Goal: Transaction & Acquisition: Purchase product/service

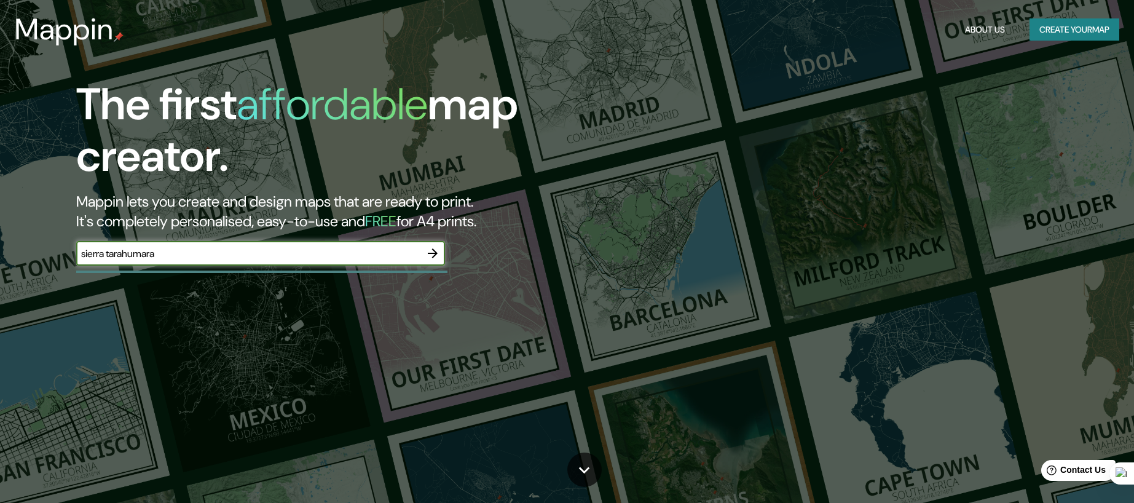
type input "sierra tarahumara"
click at [427, 259] on icon "button" at bounding box center [432, 253] width 15 height 15
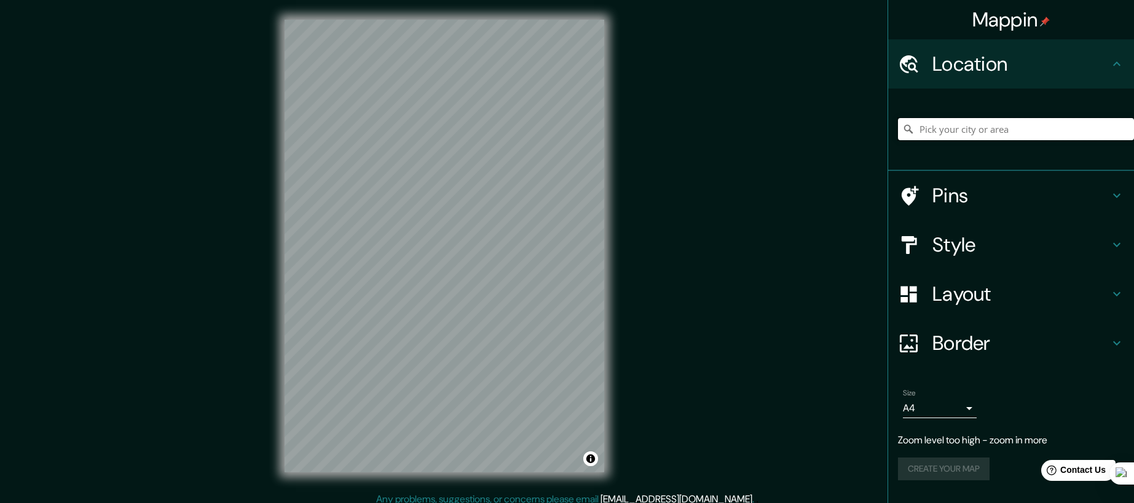
click at [998, 125] on input "Pick your city or area" at bounding box center [1016, 129] width 236 height 22
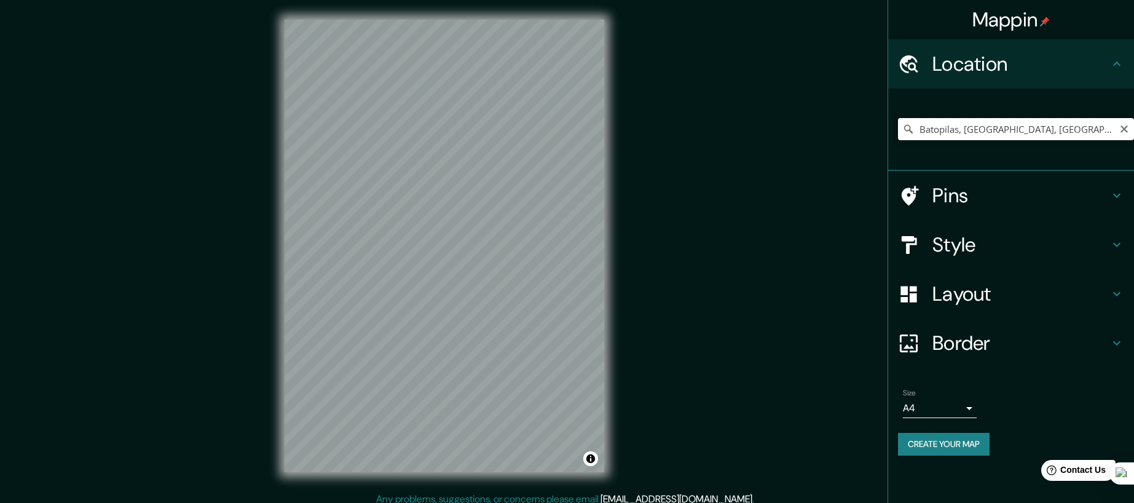
click at [969, 126] on input "Batopilas, [GEOGRAPHIC_DATA], [GEOGRAPHIC_DATA]" at bounding box center [1016, 129] width 236 height 22
click at [1053, 128] on input "Batopilas, [GEOGRAPHIC_DATA], [GEOGRAPHIC_DATA]" at bounding box center [1016, 129] width 236 height 22
click at [989, 195] on h4 "Pins" at bounding box center [1020, 195] width 177 height 25
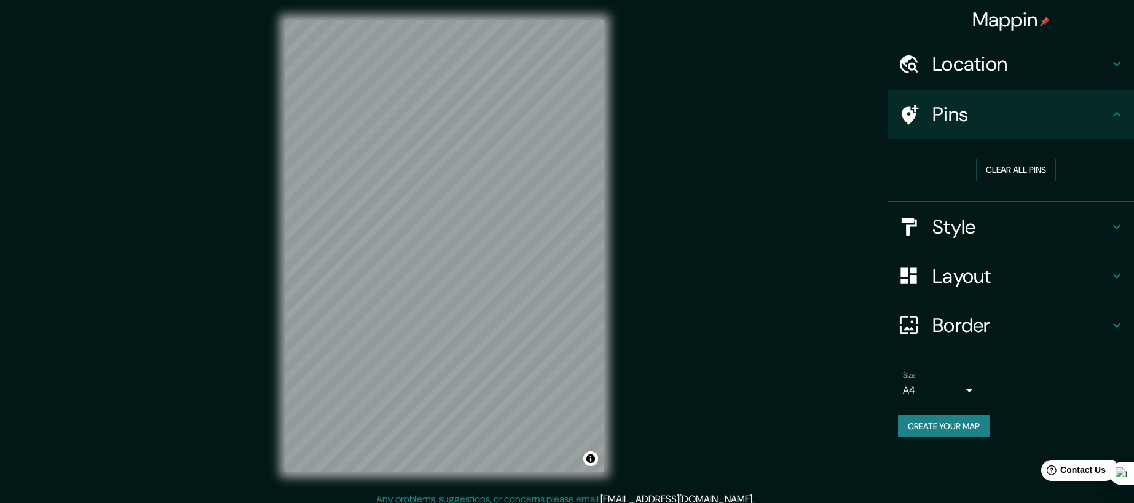
scroll to position [9, 0]
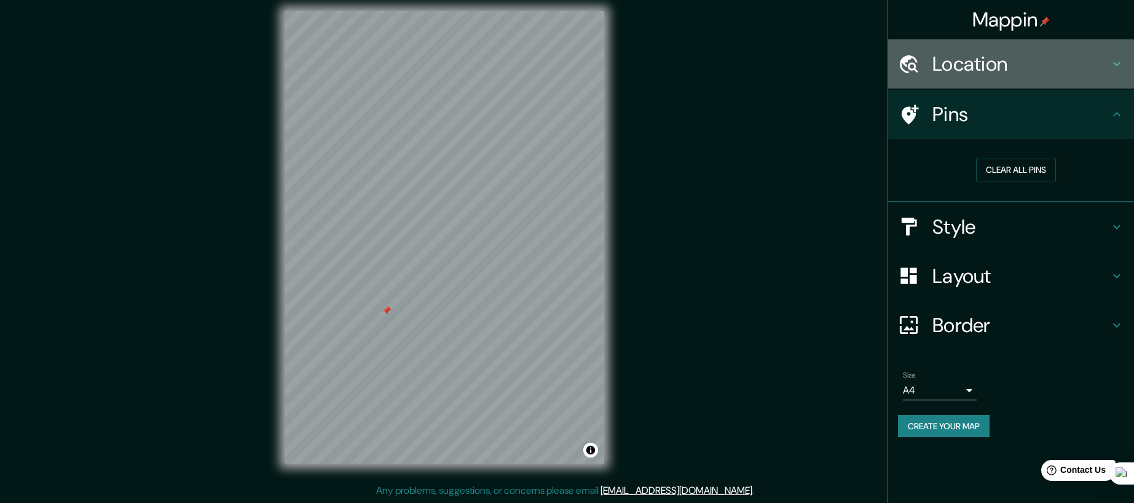
click at [1048, 57] on h4 "Location" at bounding box center [1020, 64] width 177 height 25
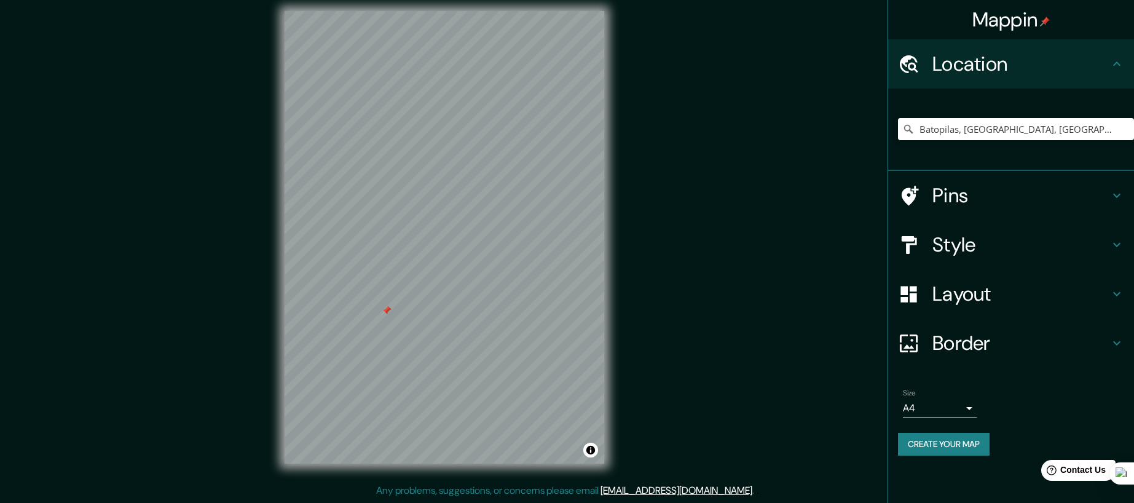
click at [1065, 189] on h4 "Pins" at bounding box center [1020, 195] width 177 height 25
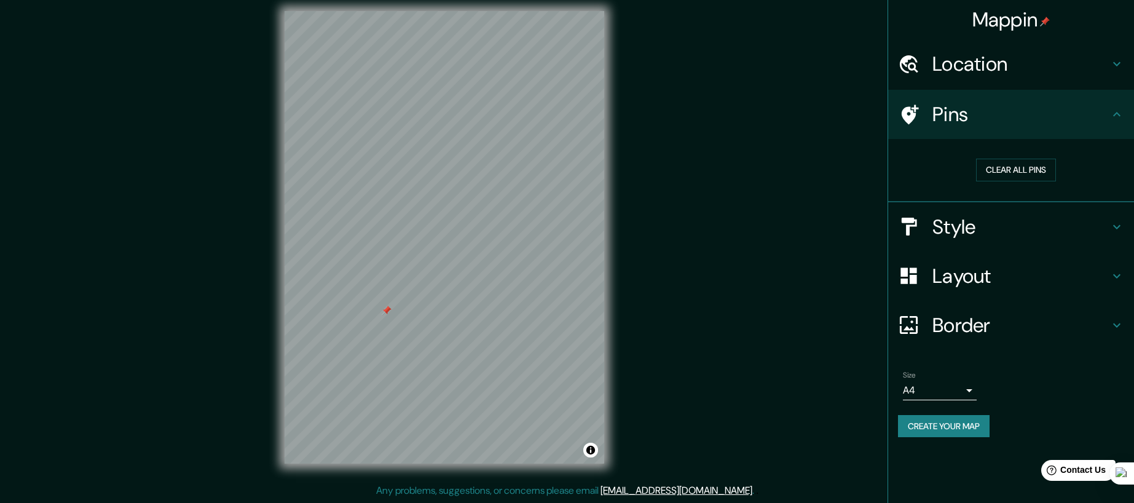
click at [1069, 218] on h4 "Style" at bounding box center [1020, 227] width 177 height 25
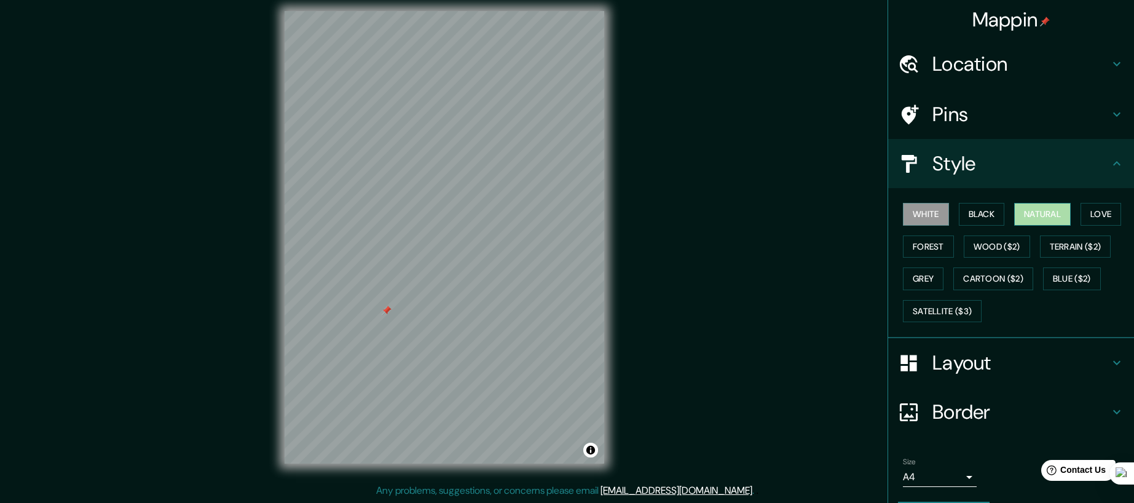
click at [1032, 210] on button "Natural" at bounding box center [1042, 214] width 57 height 23
click at [1104, 214] on button "Love" at bounding box center [1101, 214] width 41 height 23
click at [933, 214] on button "White" at bounding box center [926, 214] width 46 height 23
click at [936, 236] on button "Forest" at bounding box center [928, 246] width 51 height 23
click at [1045, 216] on button "Natural" at bounding box center [1042, 214] width 57 height 23
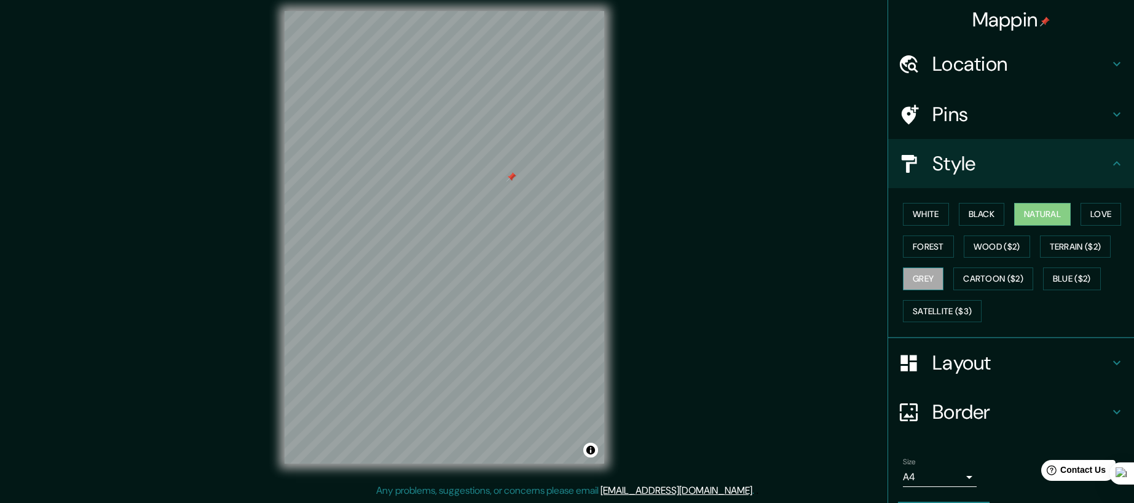
click at [926, 282] on button "Grey" at bounding box center [923, 278] width 41 height 23
click at [1073, 280] on button "Blue ($2)" at bounding box center [1072, 278] width 58 height 23
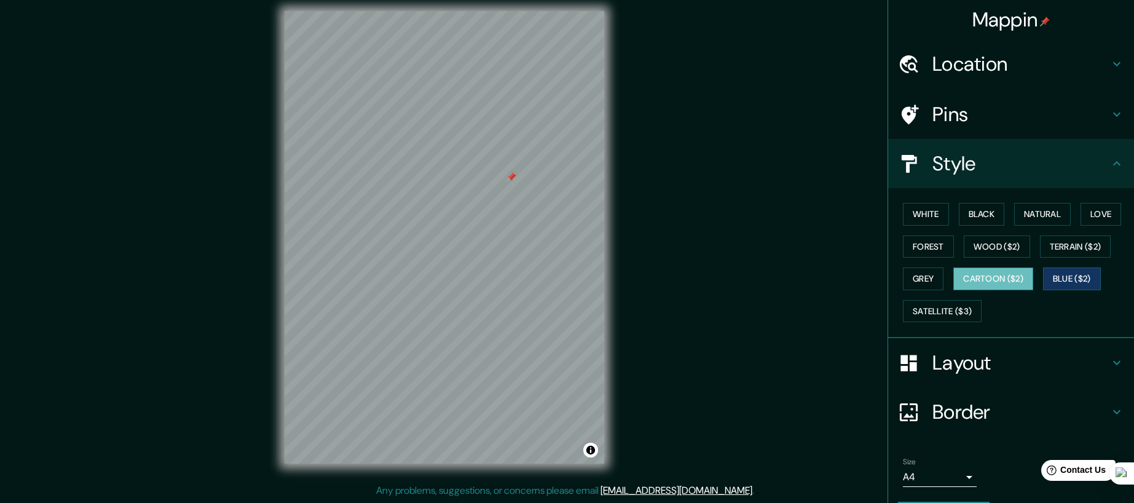
click at [978, 278] on button "Cartoon ($2)" at bounding box center [993, 278] width 80 height 23
click at [963, 307] on button "Satellite ($3)" at bounding box center [942, 311] width 79 height 23
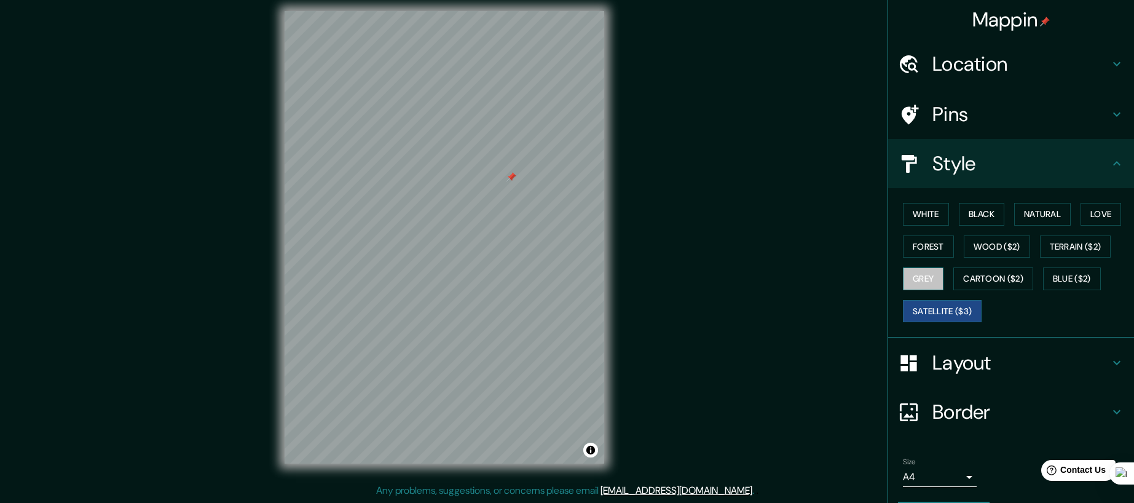
click at [905, 274] on button "Grey" at bounding box center [923, 278] width 41 height 23
click at [940, 245] on button "Forest" at bounding box center [928, 246] width 51 height 23
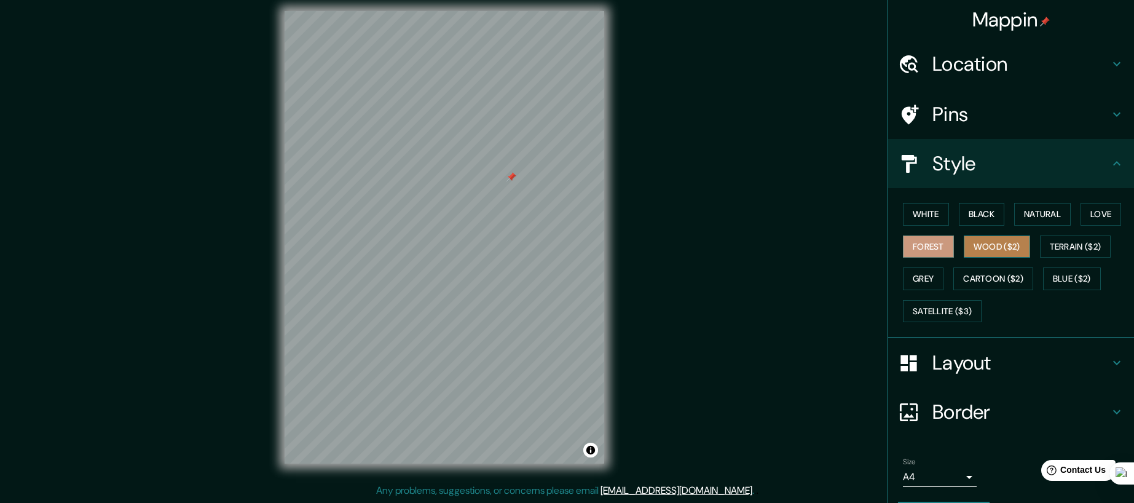
click at [970, 245] on button "Wood ($2)" at bounding box center [997, 246] width 66 height 23
click at [981, 72] on h4 "Location" at bounding box center [1020, 64] width 177 height 25
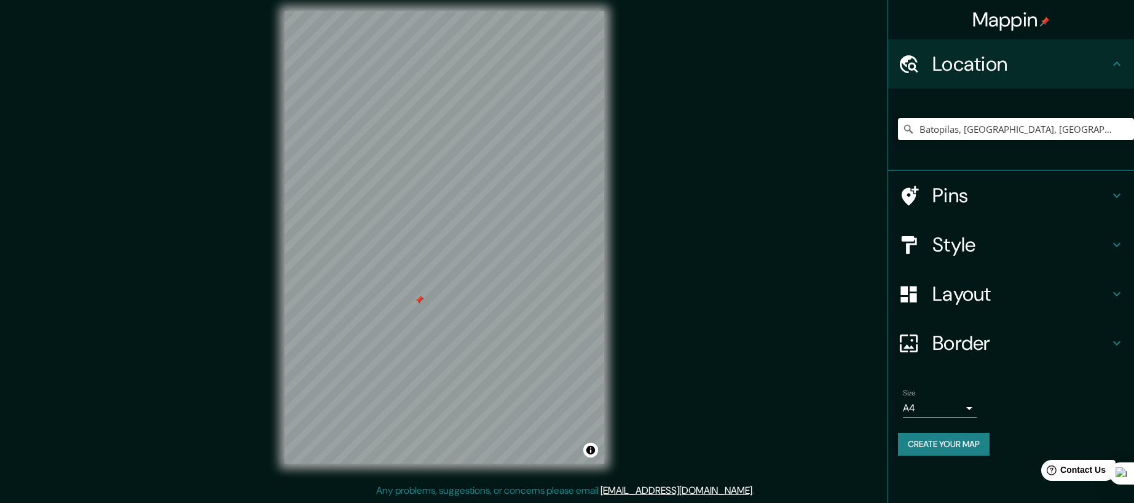
drag, startPoint x: 963, startPoint y: 128, endPoint x: 867, endPoint y: 127, distance: 95.9
click at [867, 127] on div "Mappin Location [GEOGRAPHIC_DATA], [GEOGRAPHIC_DATA], [GEOGRAPHIC_DATA] Pins St…" at bounding box center [567, 246] width 1134 height 511
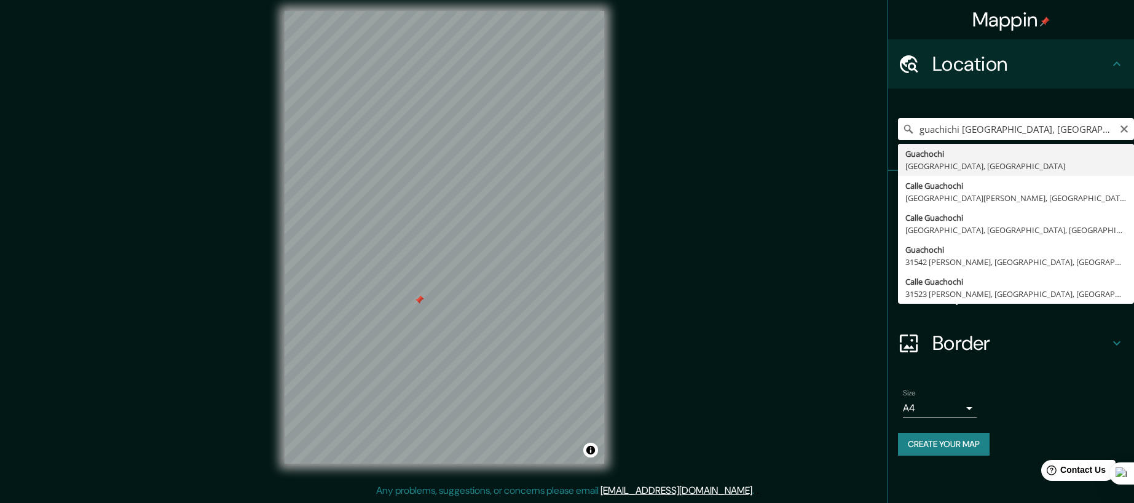
type input "Guachochi, [GEOGRAPHIC_DATA], [GEOGRAPHIC_DATA]"
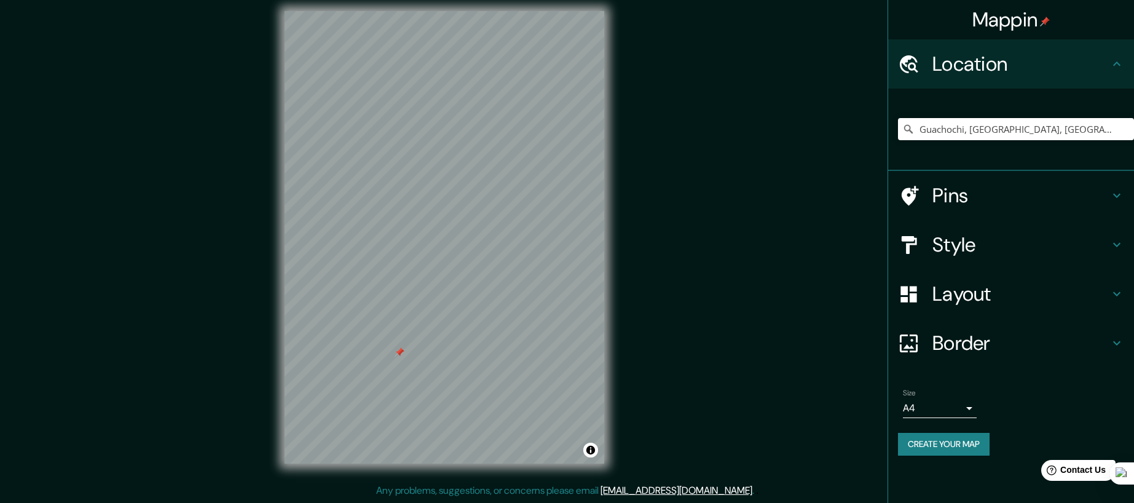
click at [967, 401] on body "Mappin Location [GEOGRAPHIC_DATA], [GEOGRAPHIC_DATA], [GEOGRAPHIC_DATA] Pins St…" at bounding box center [567, 242] width 1134 height 503
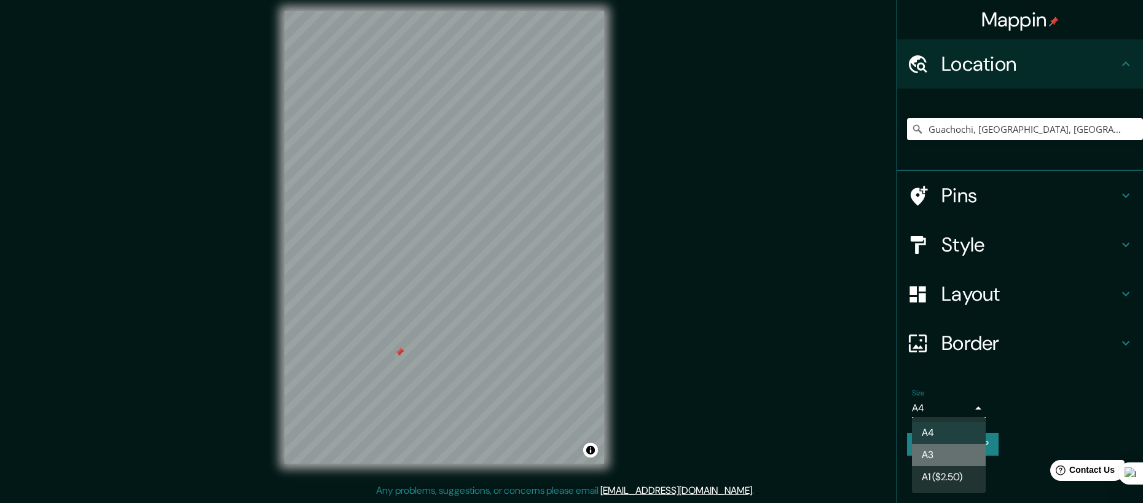
click at [952, 449] on li "A3" at bounding box center [949, 455] width 74 height 22
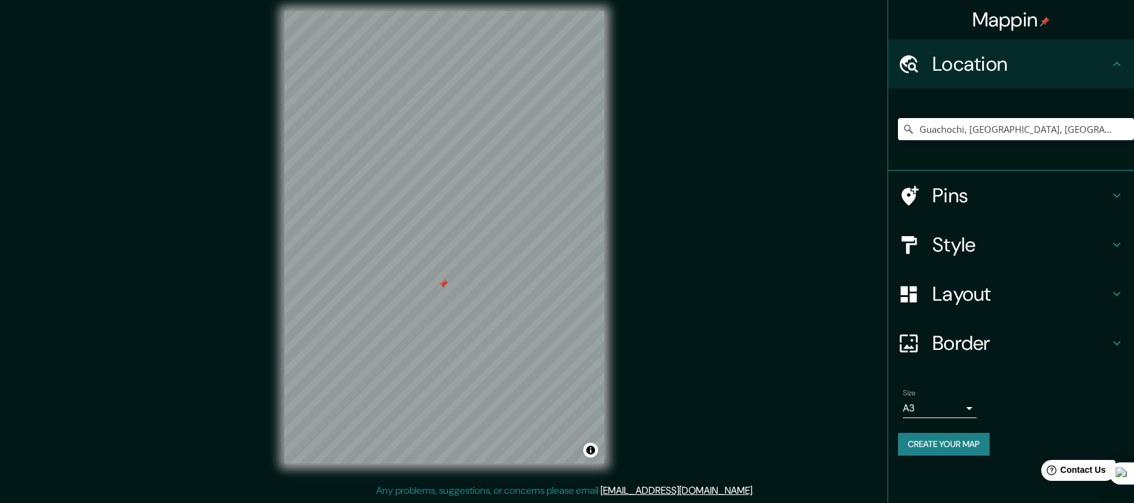
click at [967, 288] on h4 "Layout" at bounding box center [1020, 294] width 177 height 25
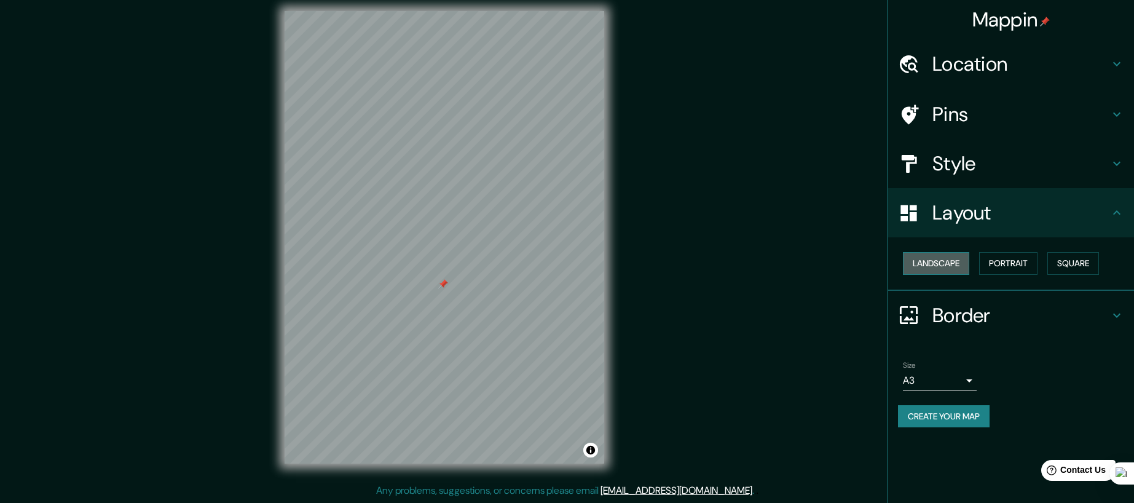
click at [948, 265] on button "Landscape" at bounding box center [936, 263] width 66 height 23
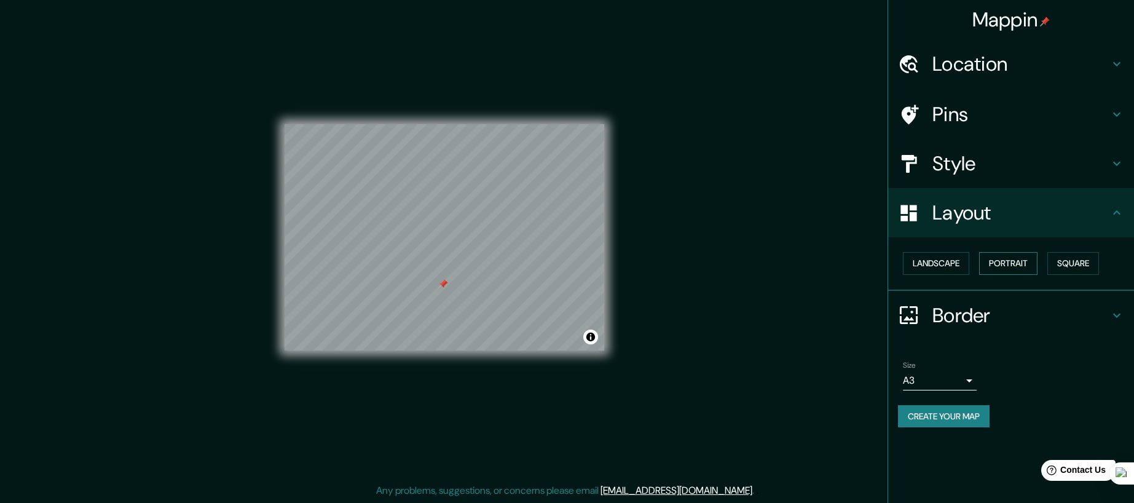
click at [1023, 267] on button "Portrait" at bounding box center [1008, 263] width 58 height 23
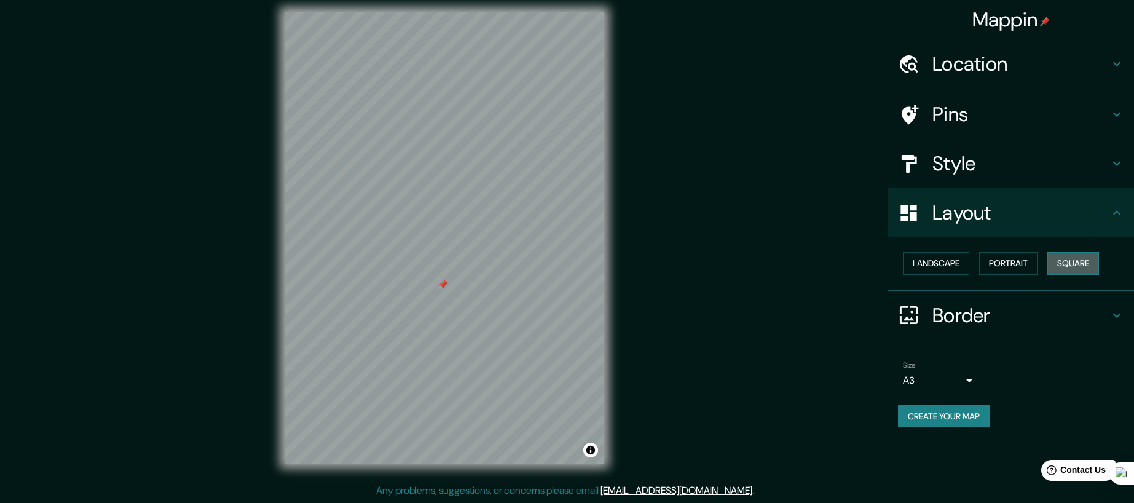
drag, startPoint x: 1068, startPoint y: 267, endPoint x: 1054, endPoint y: 269, distance: 13.6
click at [1068, 268] on button "Square" at bounding box center [1073, 263] width 52 height 23
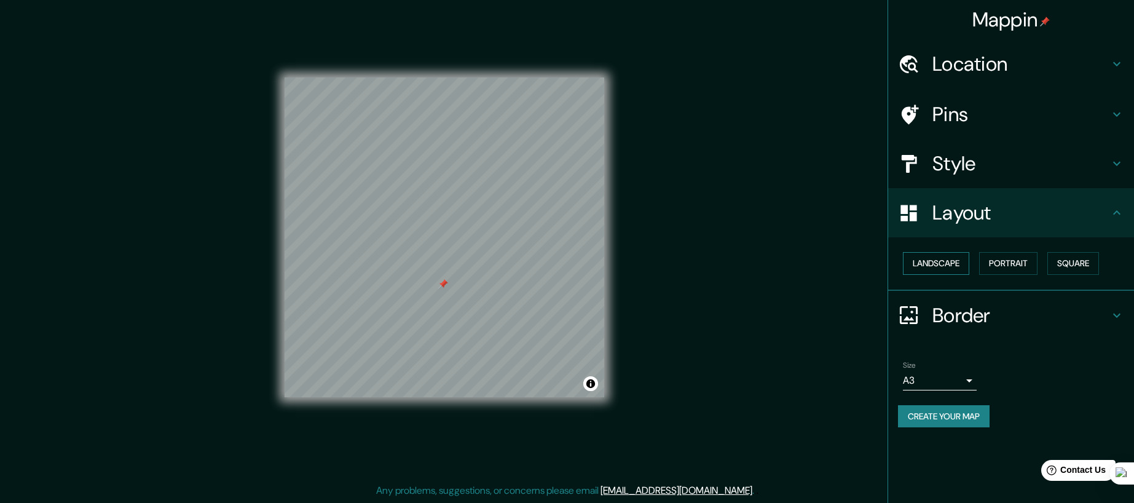
click at [959, 259] on button "Landscape" at bounding box center [936, 263] width 66 height 23
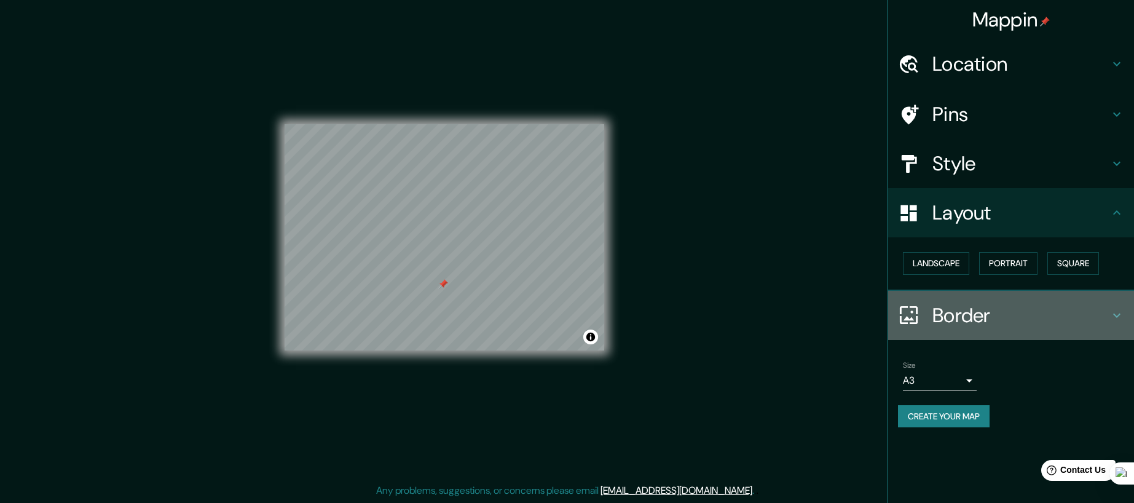
click at [975, 313] on h4 "Border" at bounding box center [1020, 315] width 177 height 25
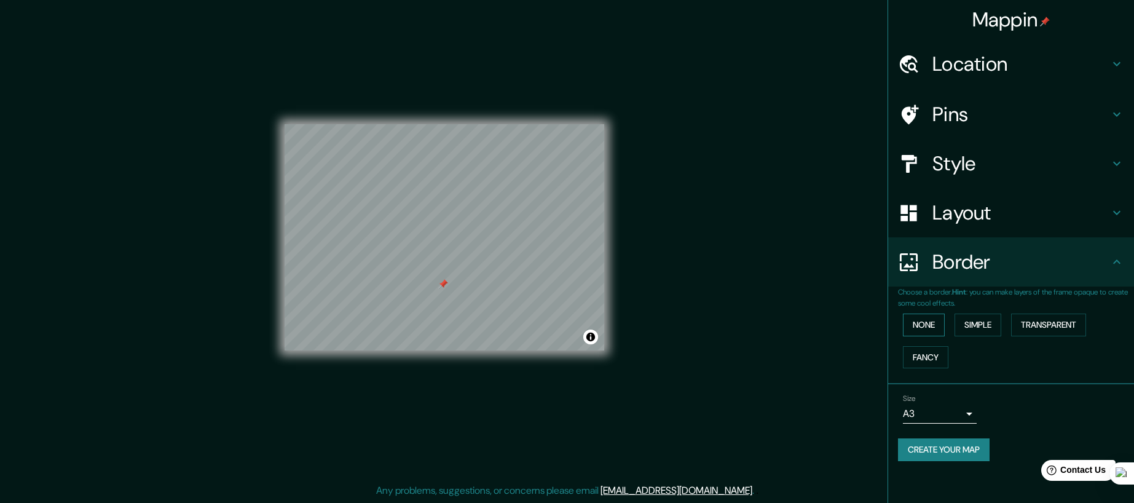
click at [940, 315] on button "None" at bounding box center [924, 324] width 42 height 23
click at [993, 325] on button "Simple" at bounding box center [978, 324] width 47 height 23
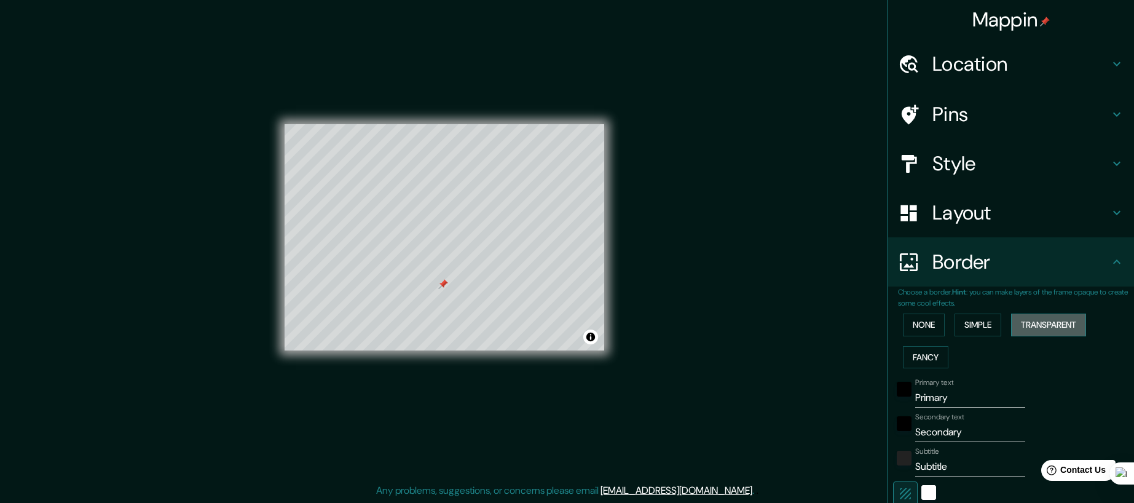
click at [1047, 329] on button "Transparent" at bounding box center [1048, 324] width 75 height 23
click at [929, 358] on button "Fancy" at bounding box center [925, 357] width 45 height 23
click at [932, 328] on button "None" at bounding box center [924, 324] width 42 height 23
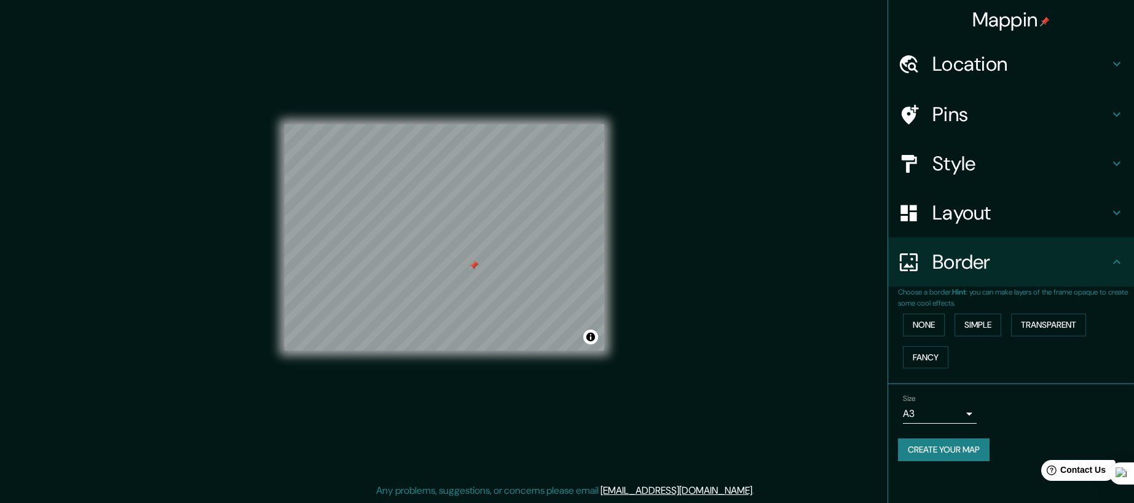
click at [959, 420] on body "Mappin Location [GEOGRAPHIC_DATA], [GEOGRAPHIC_DATA], [GEOGRAPHIC_DATA] Pins St…" at bounding box center [567, 242] width 1134 height 503
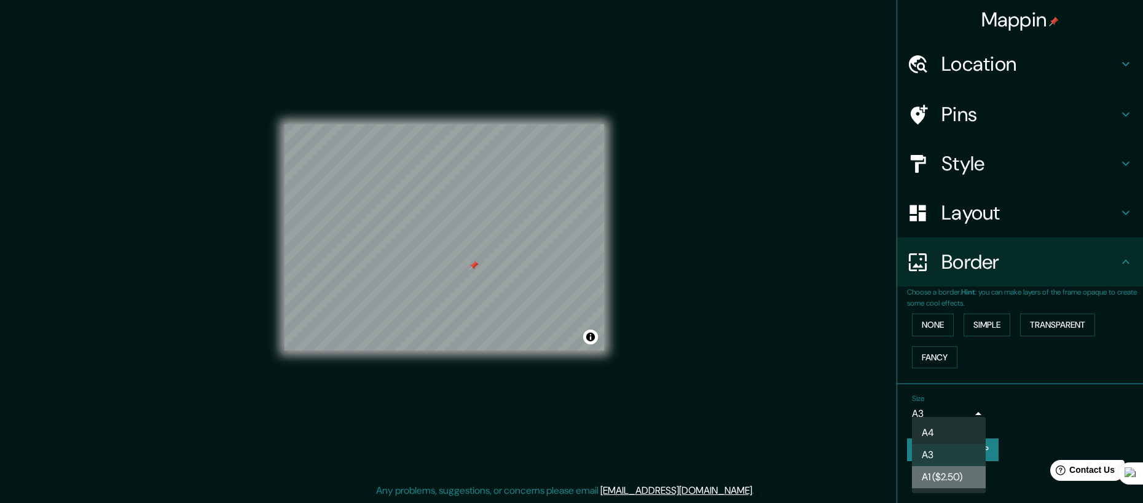
click at [948, 469] on li "A1 ($2.50)" at bounding box center [949, 477] width 74 height 22
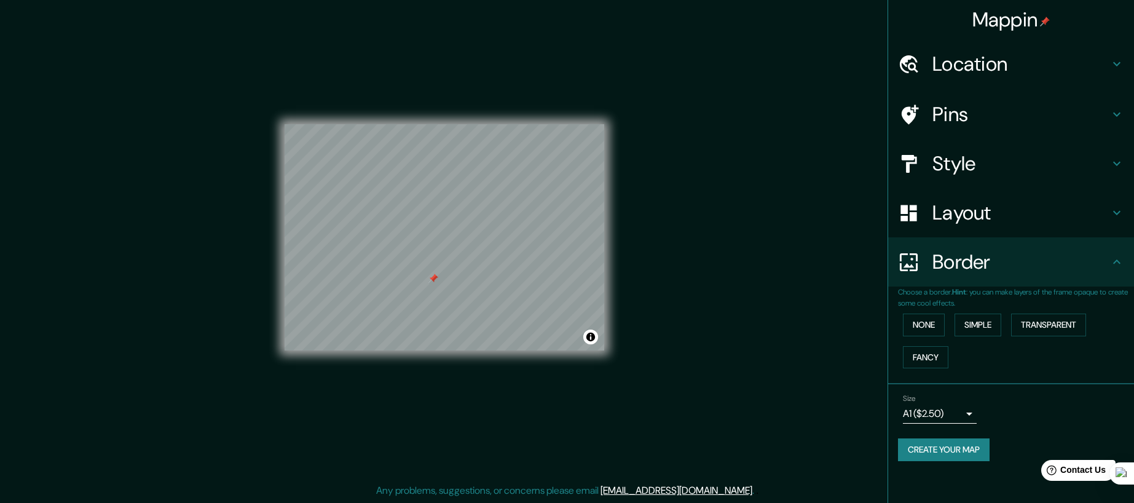
click at [942, 413] on body "Mappin Location [GEOGRAPHIC_DATA], [GEOGRAPHIC_DATA], [GEOGRAPHIC_DATA] Pins St…" at bounding box center [567, 242] width 1134 height 503
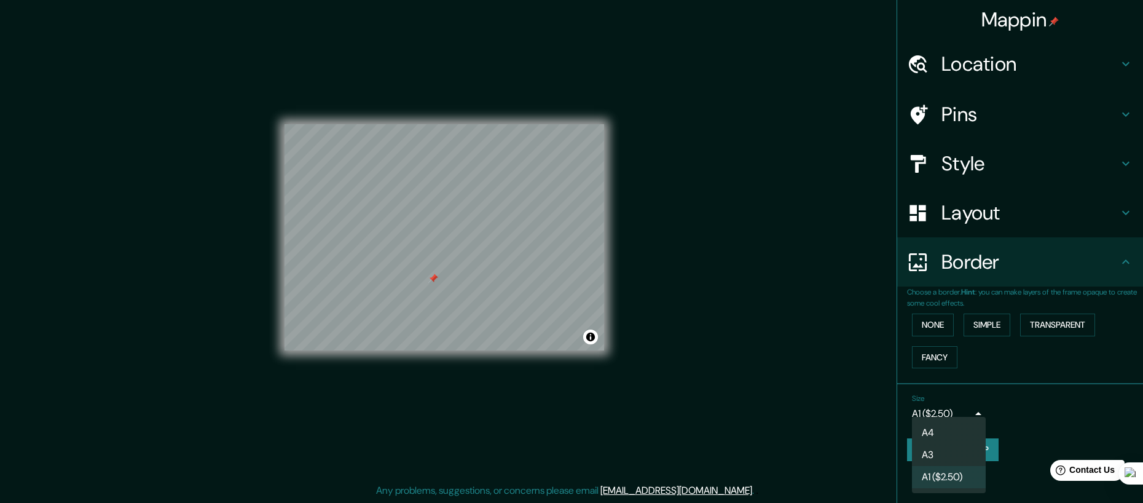
drag, startPoint x: 945, startPoint y: 452, endPoint x: 932, endPoint y: 443, distance: 15.0
click at [944, 452] on li "A3" at bounding box center [949, 455] width 74 height 22
type input "a4"
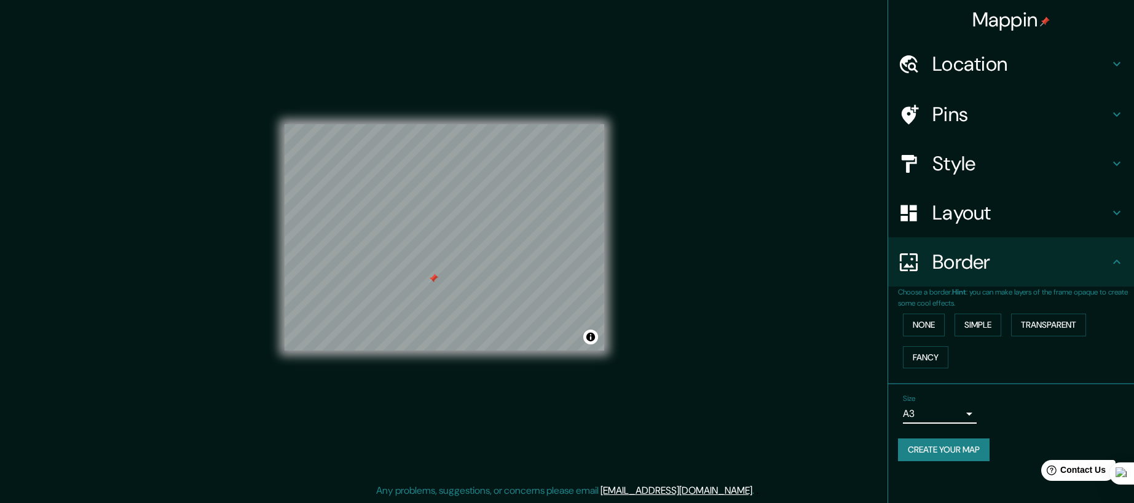
click at [981, 125] on h4 "Pins" at bounding box center [1020, 114] width 177 height 25
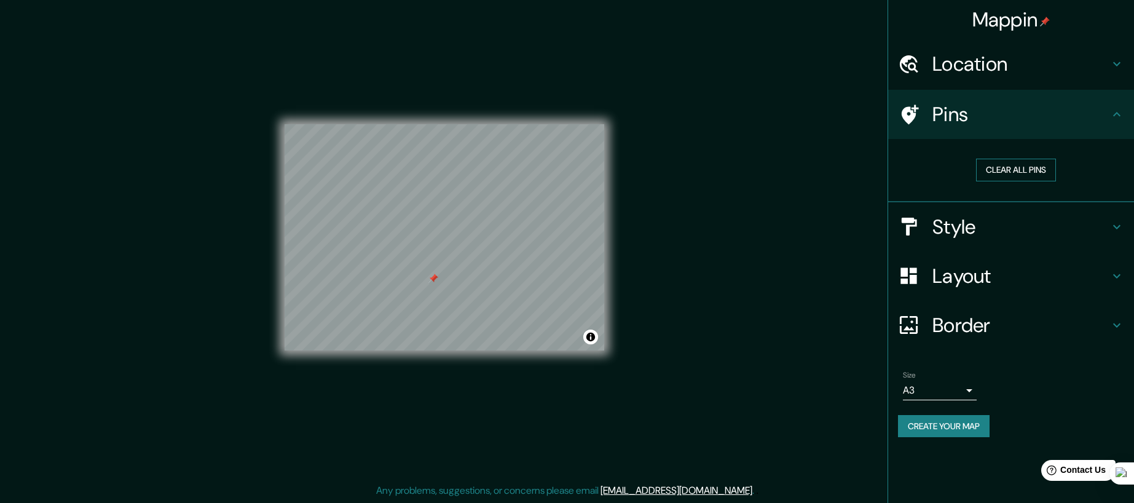
click at [994, 170] on button "Clear all pins" at bounding box center [1016, 170] width 80 height 23
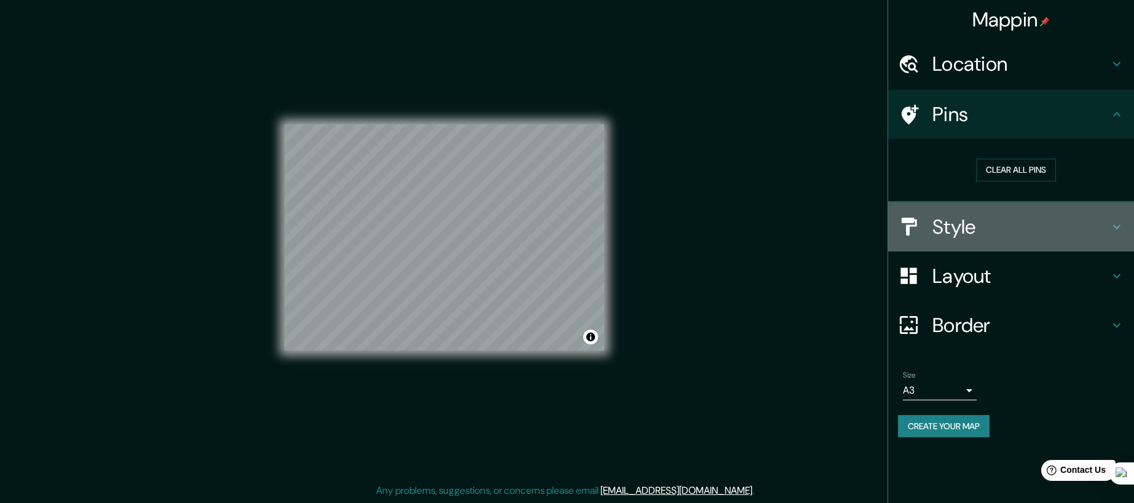
click at [980, 229] on h4 "Style" at bounding box center [1020, 227] width 177 height 25
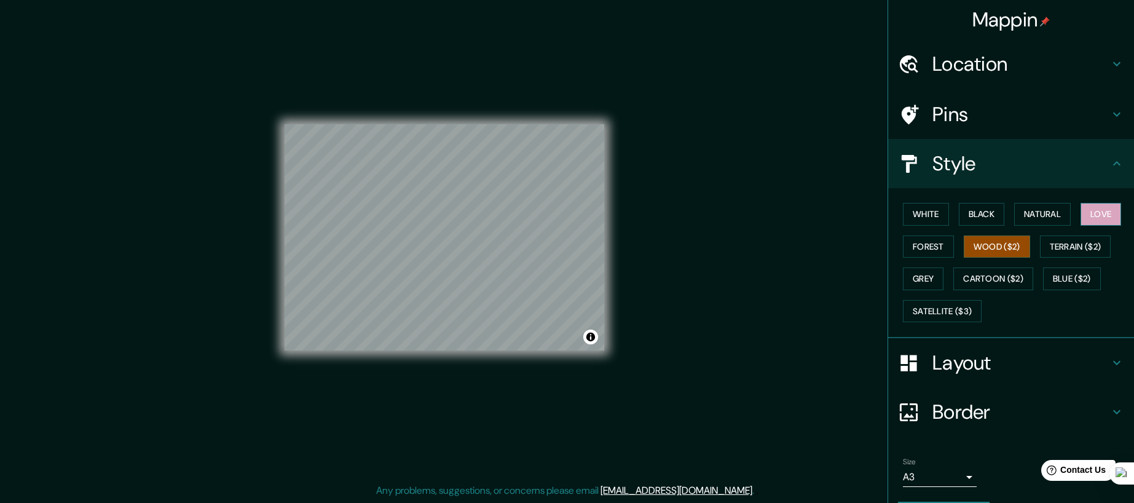
click at [1104, 213] on button "Love" at bounding box center [1101, 214] width 41 height 23
click at [1027, 213] on button "Natural" at bounding box center [1042, 214] width 57 height 23
click at [982, 210] on button "Black" at bounding box center [982, 214] width 46 height 23
click at [925, 221] on button "White" at bounding box center [926, 214] width 46 height 23
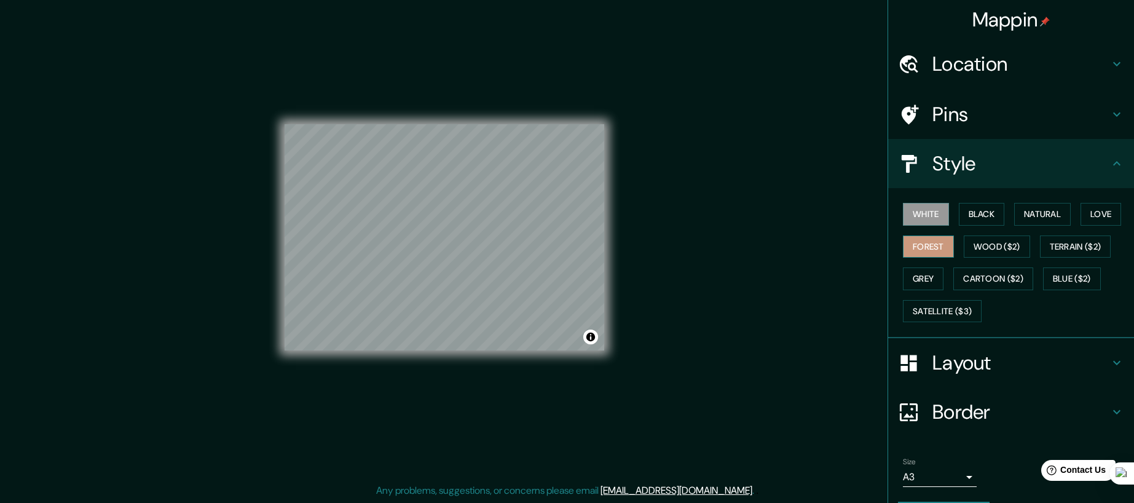
click at [921, 246] on button "Forest" at bounding box center [928, 246] width 51 height 23
click at [982, 251] on button "Wood ($2)" at bounding box center [997, 246] width 66 height 23
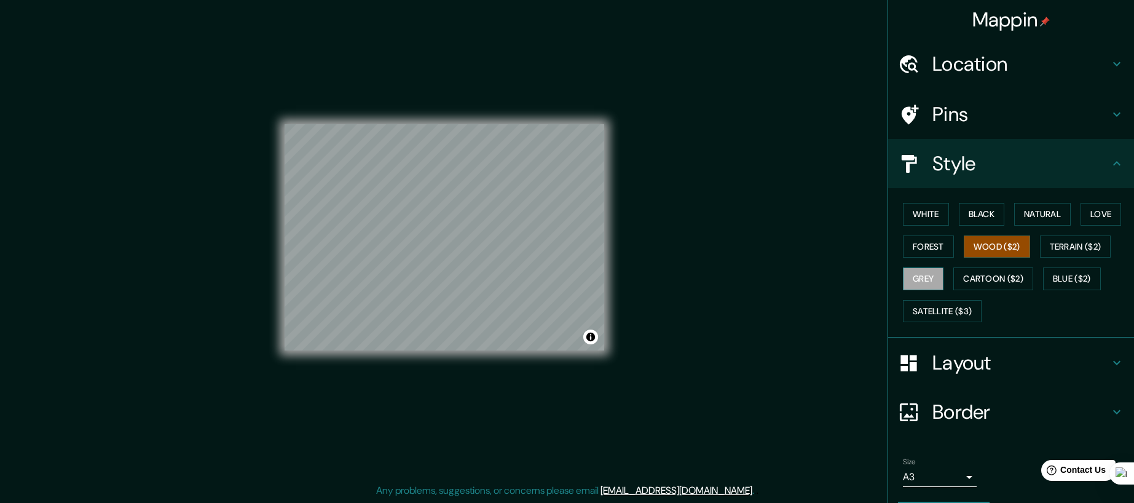
click at [920, 276] on button "Grey" at bounding box center [923, 278] width 41 height 23
click at [1089, 240] on button "Terrain ($2)" at bounding box center [1075, 246] width 71 height 23
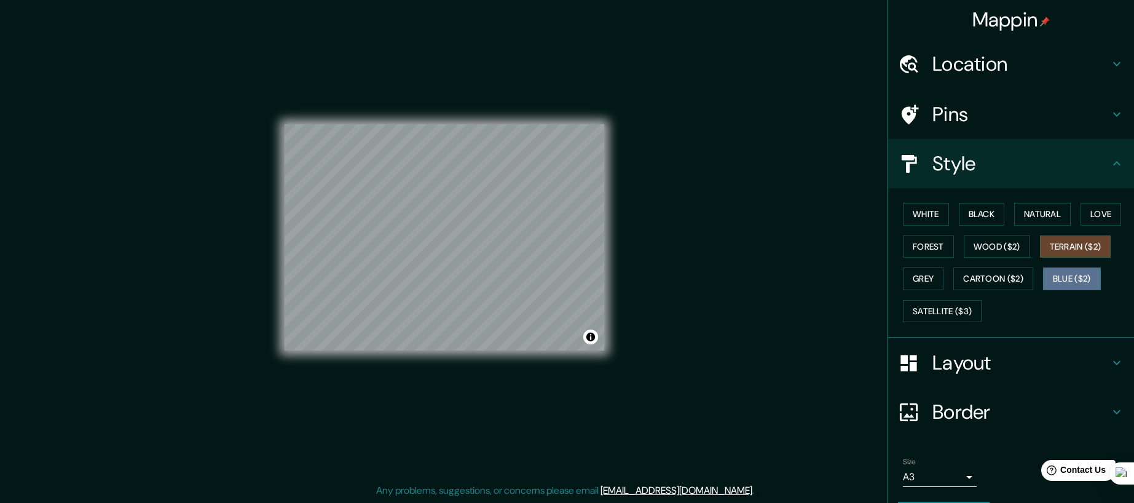
click at [1068, 269] on button "Blue ($2)" at bounding box center [1072, 278] width 58 height 23
click at [1068, 246] on button "Terrain ($2)" at bounding box center [1075, 246] width 71 height 23
